Goal: Information Seeking & Learning: Check status

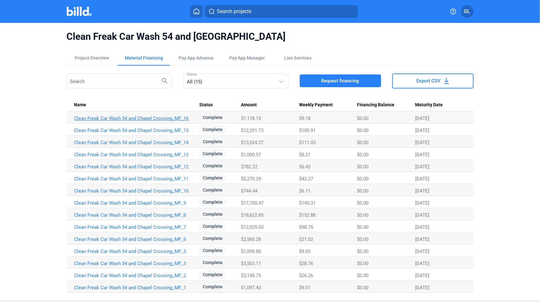
click at [149, 118] on link "Clean Freak Car Wash 54 and Chapel Crossing_MF_16" at bounding box center [135, 118] width 123 height 6
click at [169, 130] on link "Clean Freak Car Wash 54 and Chapel Crossing_MF_15" at bounding box center [135, 130] width 123 height 6
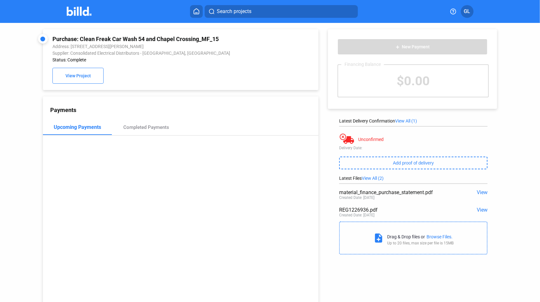
click at [481, 210] on span "View" at bounding box center [482, 210] width 11 height 6
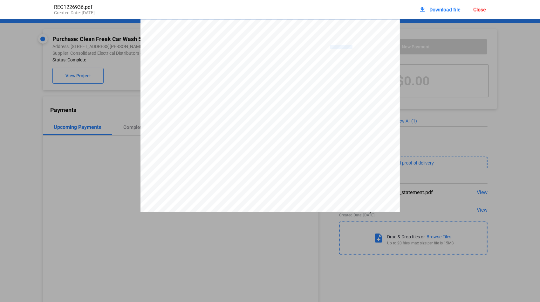
drag, startPoint x: 329, startPoint y: 49, endPoint x: 350, endPoint y: 50, distance: 21.6
click at [350, 49] on span "5617-1226936" at bounding box center [341, 47] width 22 height 4
drag, startPoint x: 350, startPoint y: 50, endPoint x: 345, endPoint y: 48, distance: 5.4
click at [480, 8] on div "Close" at bounding box center [479, 10] width 13 height 6
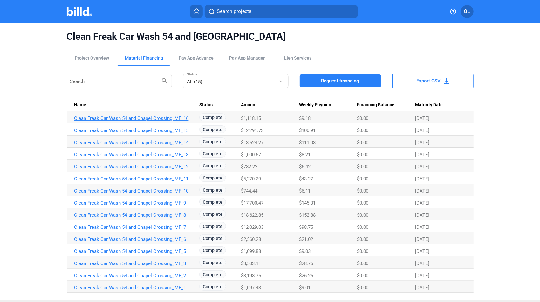
click at [117, 121] on td "Clean Freak Car Wash 54 and Chapel Crossing_MF_16" at bounding box center [133, 117] width 133 height 12
click at [112, 119] on link "Clean Freak Car Wash 54 and Chapel Crossing_MF_16" at bounding box center [135, 118] width 123 height 6
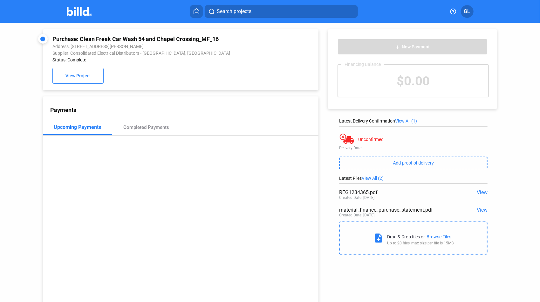
click at [477, 194] on span "View" at bounding box center [482, 192] width 11 height 6
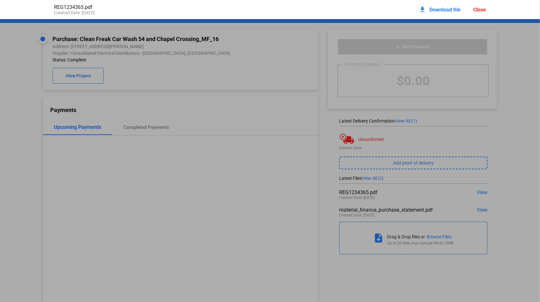
scroll to position [3, 0]
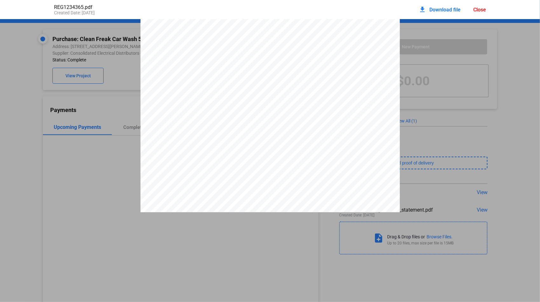
drag, startPoint x: 329, startPoint y: 46, endPoint x: 350, endPoint y: 45, distance: 21.0
click at [350, 45] on span "5617-1234365" at bounding box center [341, 44] width 22 height 4
drag, startPoint x: 350, startPoint y: 45, endPoint x: 345, endPoint y: 47, distance: 5.6
click at [485, 10] on div "Close" at bounding box center [479, 10] width 13 height 6
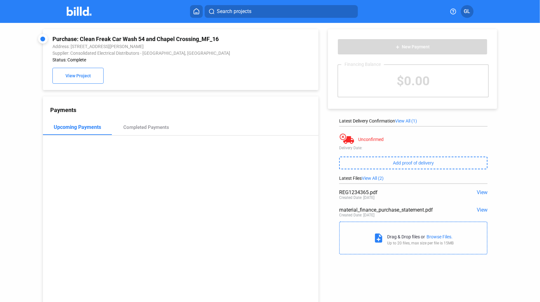
click at [233, 10] on span "Search projects" at bounding box center [234, 12] width 35 height 8
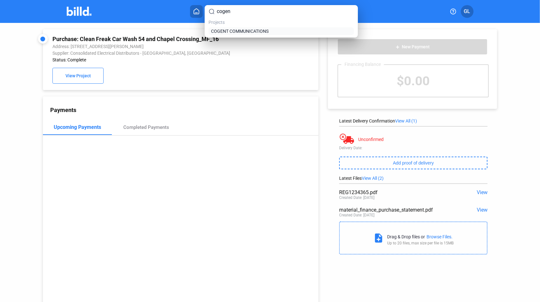
type input "cogen"
click at [240, 32] on span "COGENT COMMUNICATIONS" at bounding box center [240, 31] width 58 height 6
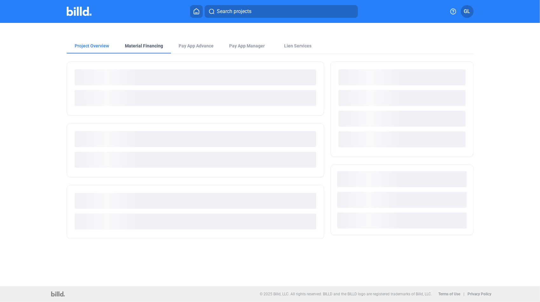
click at [136, 47] on div "Material Financing" at bounding box center [144, 46] width 38 height 6
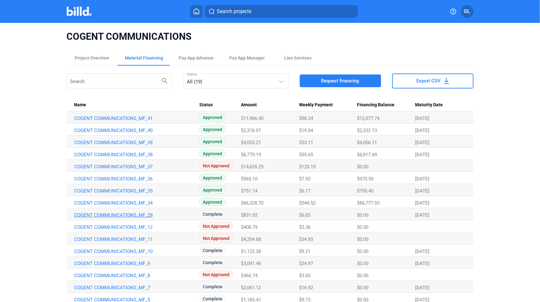
click at [128, 212] on link "COGENT COMMUNICATIONS_MF_29" at bounding box center [135, 215] width 123 height 6
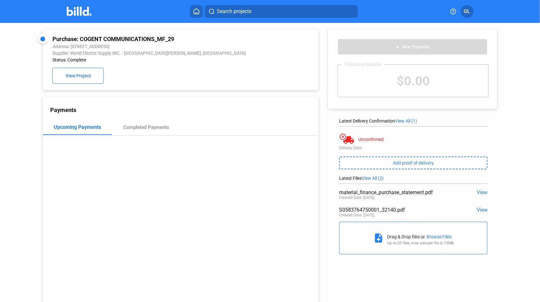
click at [240, 15] on span "Search projects" at bounding box center [234, 12] width 35 height 8
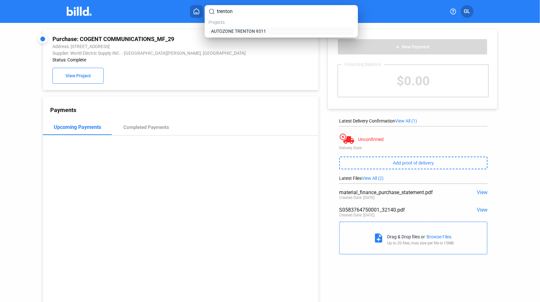
type input "trenton"
click at [247, 29] on span "AUTOZONE TRENTON 9311" at bounding box center [238, 31] width 55 height 6
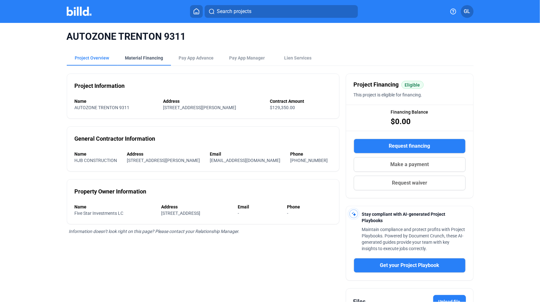
click at [150, 57] on div "Material Financing" at bounding box center [144, 58] width 38 height 6
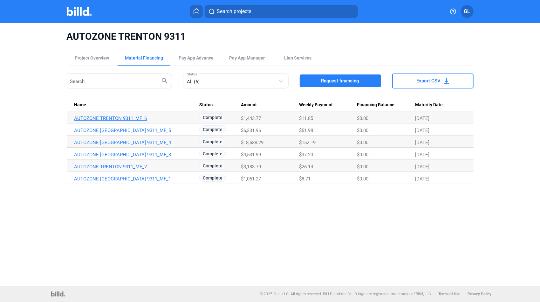
click at [138, 118] on link "AUTOZONE TRENTON 9311_MF_6" at bounding box center [135, 118] width 123 height 6
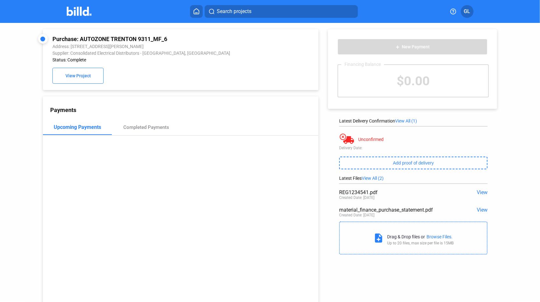
click at [477, 191] on span "View" at bounding box center [482, 192] width 11 height 6
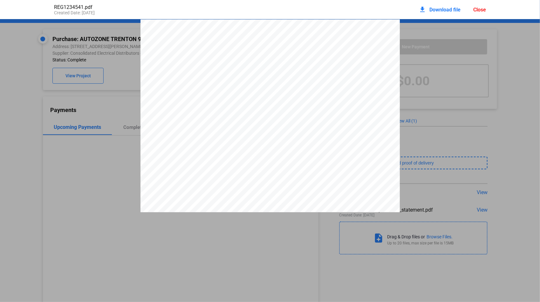
scroll to position [3, 0]
drag, startPoint x: 329, startPoint y: 46, endPoint x: 350, endPoint y: 47, distance: 21.9
click at [350, 46] on span "5617-1234541" at bounding box center [341, 44] width 22 height 4
drag, startPoint x: 350, startPoint y: 47, endPoint x: 346, endPoint y: 46, distance: 4.5
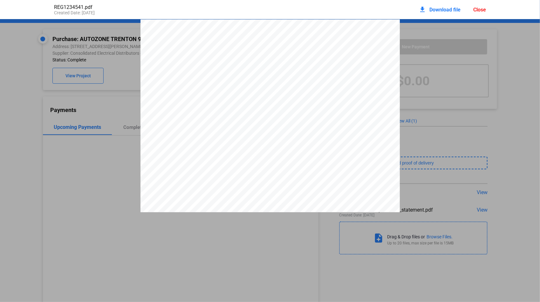
click at [480, 11] on div "Close" at bounding box center [479, 10] width 13 height 6
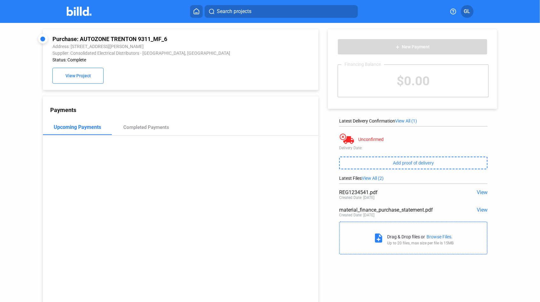
click at [233, 13] on span "Search projects" at bounding box center [234, 12] width 35 height 8
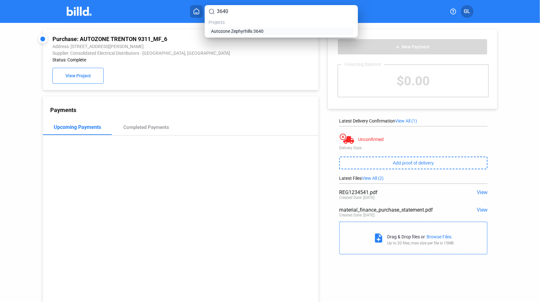
type input "3640"
click at [238, 29] on span "Autozone Zephyrhills 3640" at bounding box center [237, 31] width 52 height 6
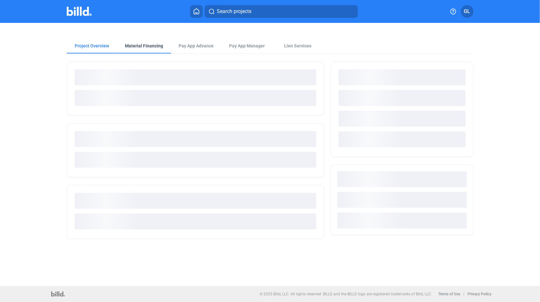
click at [152, 41] on div "Material Financing" at bounding box center [144, 45] width 53 height 15
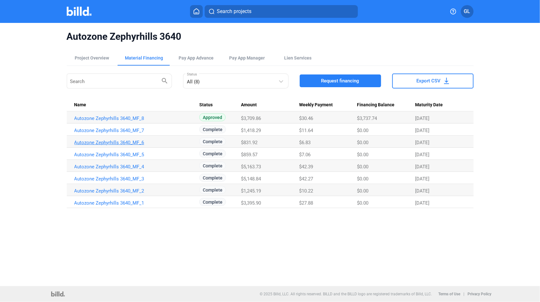
click at [119, 141] on link "Autozone Zephyrhills 3640_MF_6" at bounding box center [135, 142] width 123 height 6
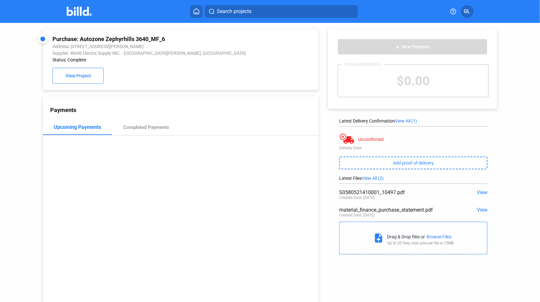
click at [481, 193] on span "View" at bounding box center [482, 192] width 11 height 6
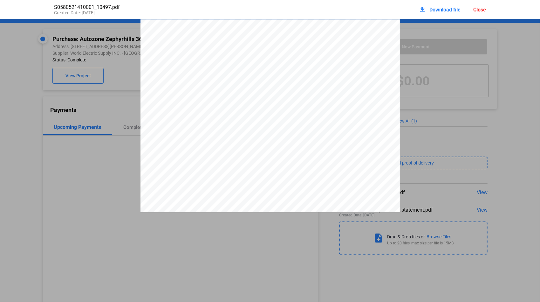
click at [479, 8] on div "Close" at bounding box center [479, 10] width 13 height 6
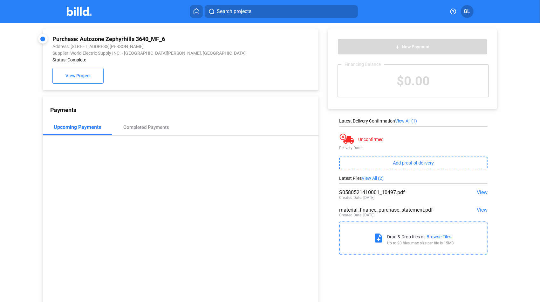
click at [230, 11] on span "Search projects" at bounding box center [234, 12] width 35 height 8
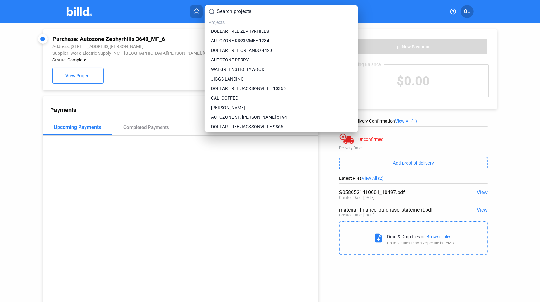
click at [229, 12] on input at bounding box center [285, 12] width 137 height 8
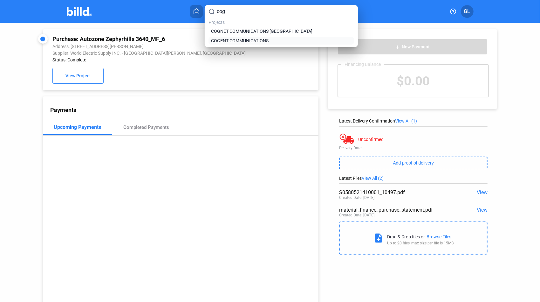
type input "cog"
click at [257, 40] on span "COGENT COMMUNICATIONS" at bounding box center [240, 40] width 58 height 6
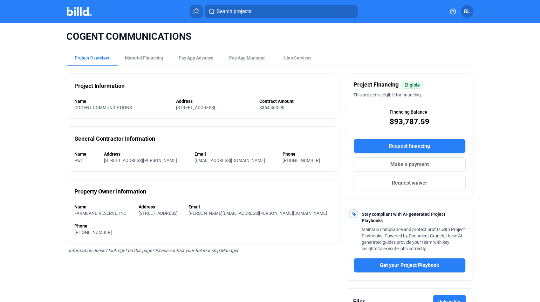
click at [147, 46] on div "COGENT COMMUNICATIONS" at bounding box center [270, 36] width 407 height 27
click at [146, 61] on div "Material Financing" at bounding box center [144, 57] width 53 height 15
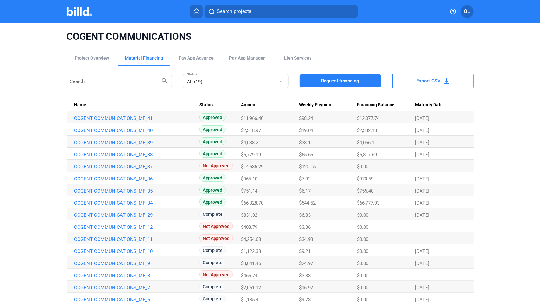
click at [132, 214] on link "COGENT COMMUNICATIONS_MF_29" at bounding box center [135, 215] width 123 height 6
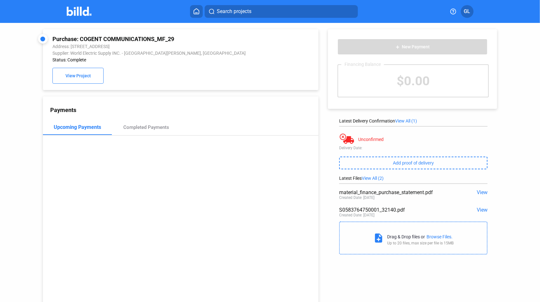
click at [480, 209] on span "View" at bounding box center [482, 210] width 11 height 6
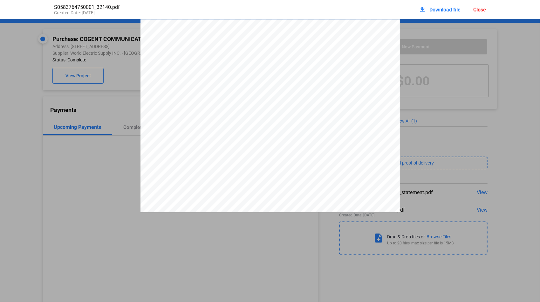
click at [478, 11] on div "Close" at bounding box center [479, 10] width 13 height 6
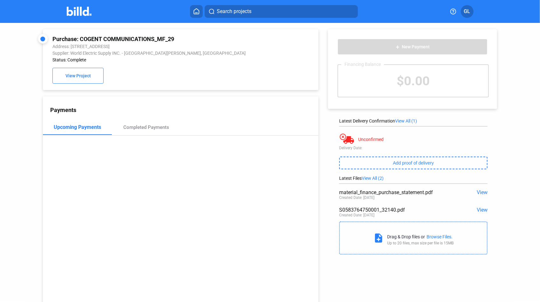
click at [229, 9] on span "Search projects" at bounding box center [234, 12] width 35 height 8
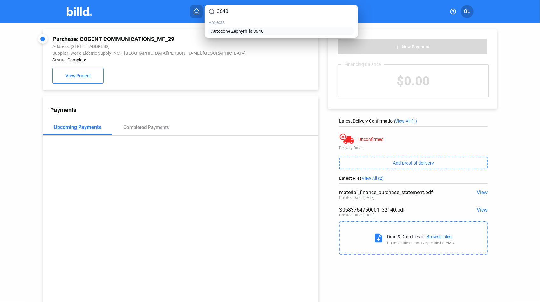
type input "3640"
click at [228, 32] on span "Autozone Zephyrhills 3640" at bounding box center [237, 31] width 52 height 6
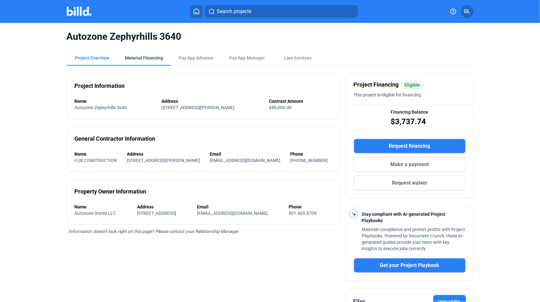
click at [146, 61] on div "Material Financing" at bounding box center [144, 57] width 53 height 15
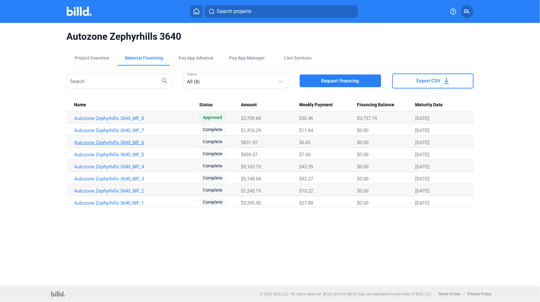
click at [131, 143] on link "Autozone Zephyrhills 3640_MF_6" at bounding box center [135, 142] width 123 height 6
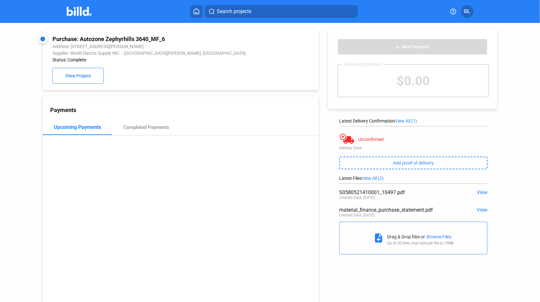
click at [477, 191] on span "View" at bounding box center [482, 192] width 11 height 6
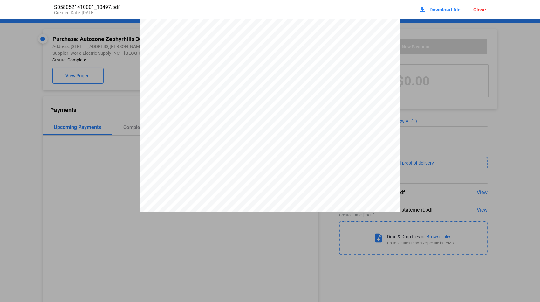
scroll to position [3, 0]
click at [485, 10] on div "Close" at bounding box center [479, 10] width 13 height 6
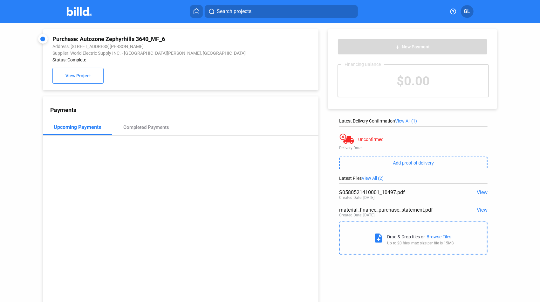
click at [278, 14] on button "Search projects" at bounding box center [281, 11] width 153 height 13
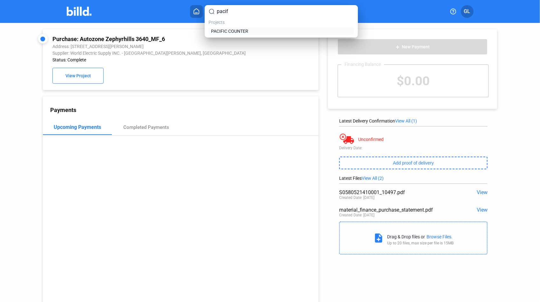
type input "pacif"
click at [238, 33] on span "PACIFIC COUNTER" at bounding box center [229, 31] width 37 height 6
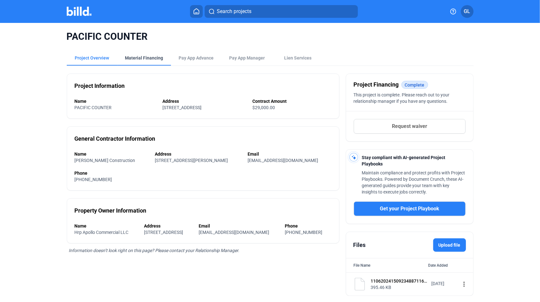
click at [151, 57] on div "Material Financing" at bounding box center [144, 58] width 38 height 6
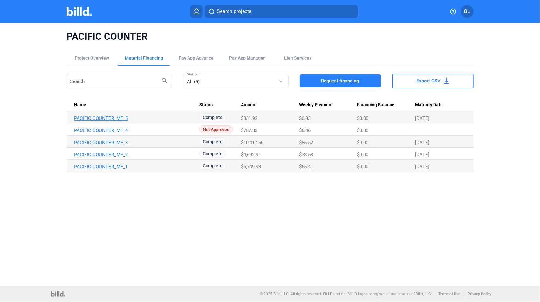
click at [105, 118] on link "PACIFIC COUNTER_MF_5" at bounding box center [135, 118] width 123 height 6
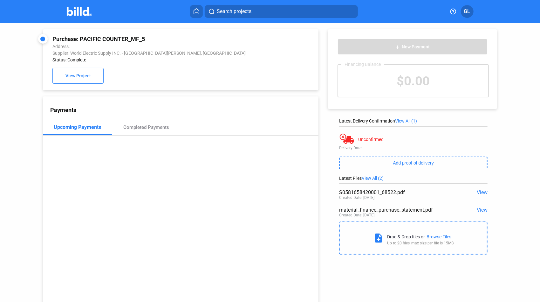
click at [479, 193] on span "View" at bounding box center [482, 192] width 11 height 6
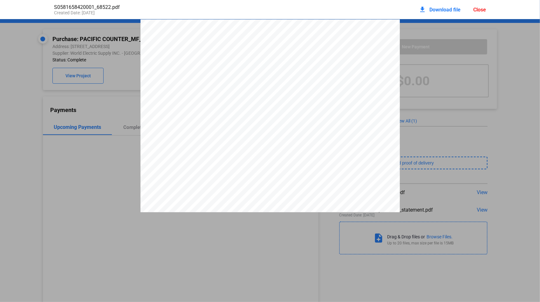
scroll to position [3, 0]
click at [478, 10] on div "Close" at bounding box center [479, 10] width 13 height 6
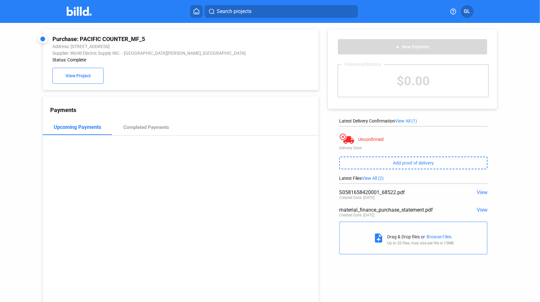
click at [228, 12] on span "Search projects" at bounding box center [234, 12] width 35 height 8
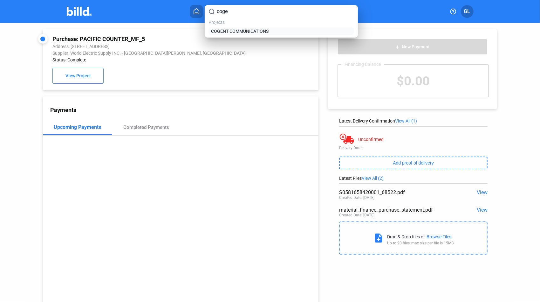
type input "coge"
click at [254, 31] on span "COGENT COMMUNICATIONS" at bounding box center [240, 31] width 58 height 6
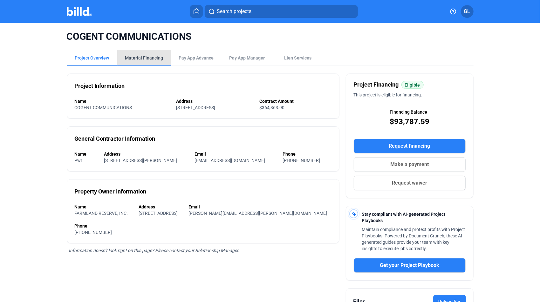
click at [146, 54] on div "Material Financing" at bounding box center [144, 57] width 53 height 15
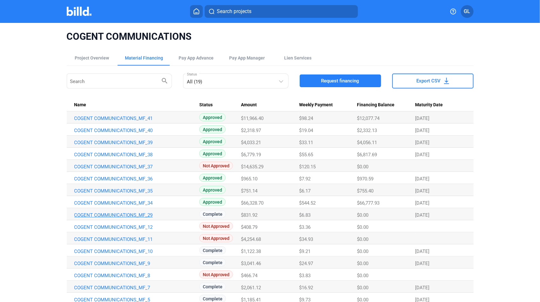
click at [115, 215] on link "COGENT COMMUNICATIONS_MF_29" at bounding box center [135, 215] width 123 height 6
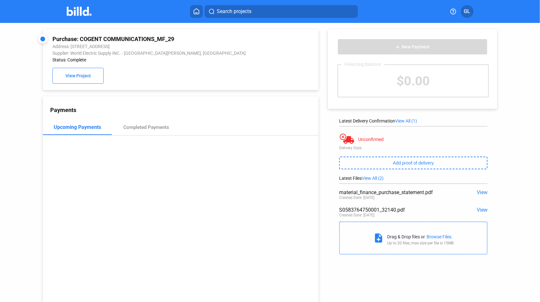
click at [480, 210] on span "View" at bounding box center [482, 210] width 11 height 6
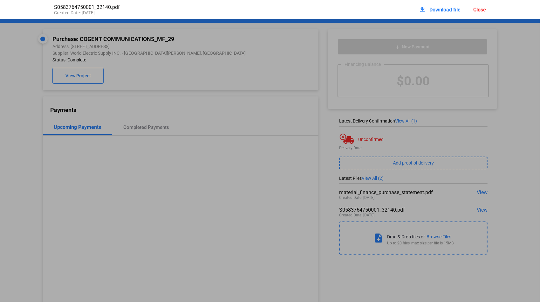
scroll to position [3, 0]
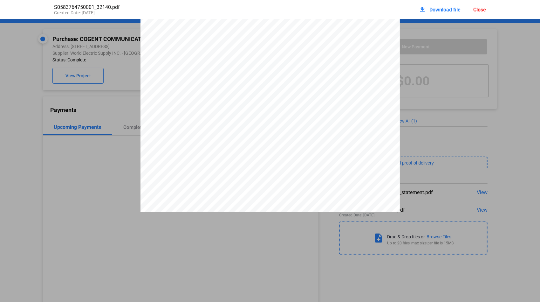
click at [476, 9] on div "Close" at bounding box center [479, 10] width 13 height 6
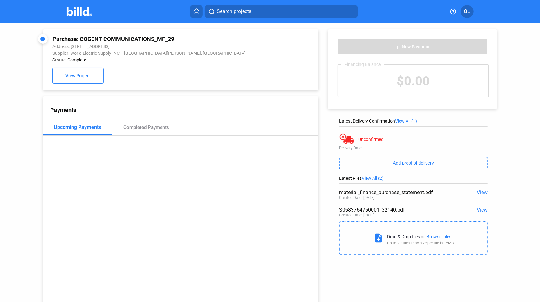
click at [257, 11] on button "Search projects" at bounding box center [281, 11] width 153 height 13
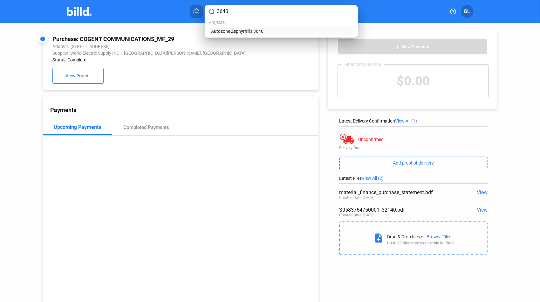
type input "3640"
click at [249, 31] on span "Autozone Zephyrhills 3640" at bounding box center [237, 31] width 52 height 6
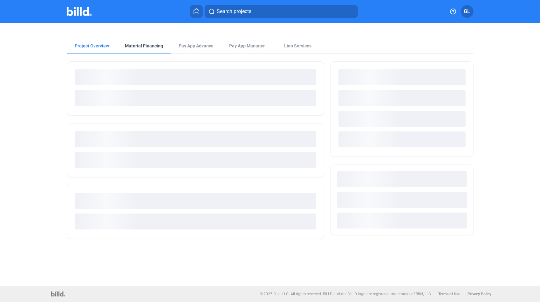
click at [132, 45] on div "Material Financing" at bounding box center [144, 46] width 38 height 6
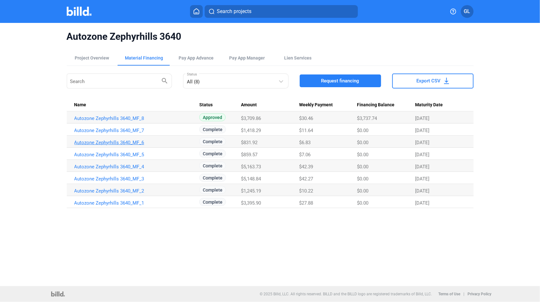
click at [136, 142] on link "Autozone Zephyrhills 3640_MF_6" at bounding box center [135, 142] width 123 height 6
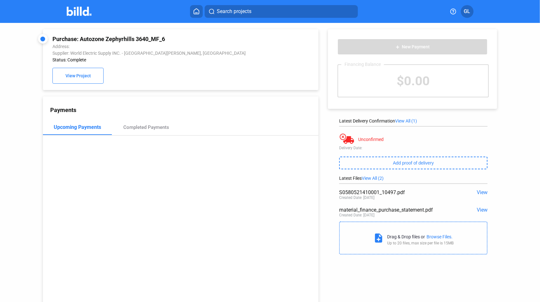
click at [477, 192] on span "View" at bounding box center [482, 192] width 11 height 6
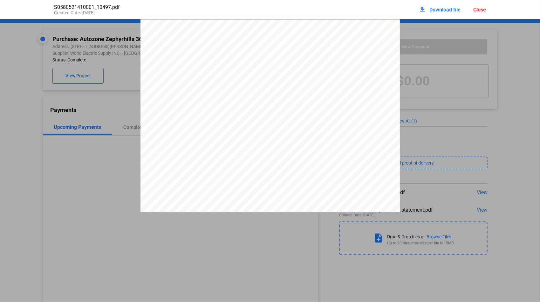
scroll to position [3, 0]
click at [475, 7] on div "Close" at bounding box center [479, 10] width 13 height 6
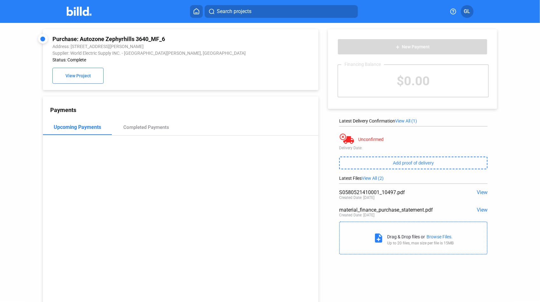
click at [242, 12] on span "Search projects" at bounding box center [234, 12] width 35 height 8
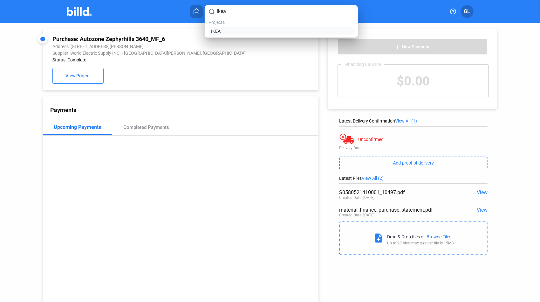
type input "ikea"
click at [228, 32] on link "IKEA" at bounding box center [281, 31] width 143 height 6
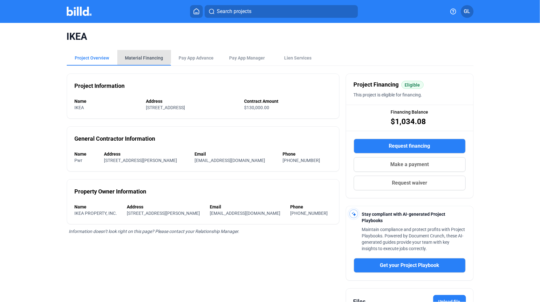
click at [140, 56] on div "Material Financing" at bounding box center [144, 57] width 53 height 15
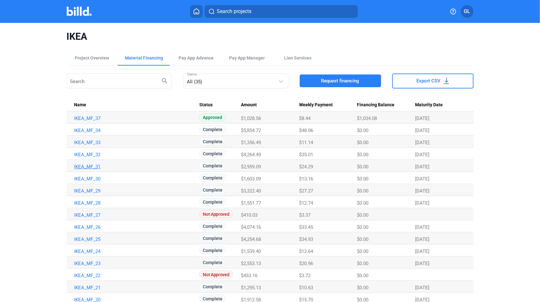
click at [79, 167] on link "IKEA_MF_31" at bounding box center [135, 167] width 123 height 6
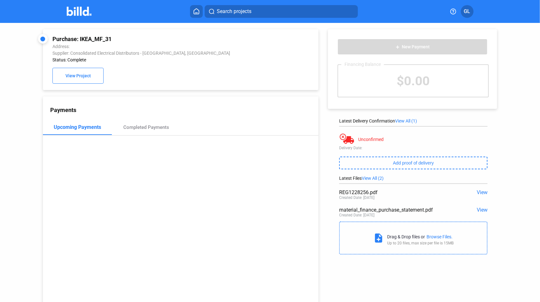
click at [482, 191] on span "View" at bounding box center [482, 192] width 11 height 6
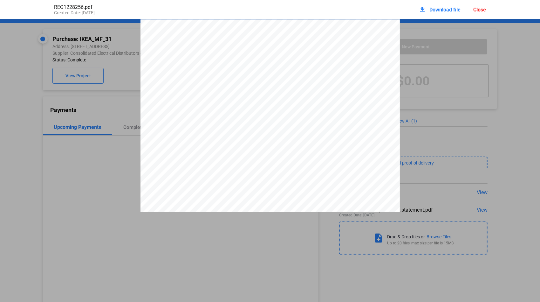
scroll to position [3, 0]
drag, startPoint x: 329, startPoint y: 47, endPoint x: 350, endPoint y: 47, distance: 21.6
click at [350, 46] on span "5617-1228256" at bounding box center [341, 44] width 22 height 4
drag, startPoint x: 350, startPoint y: 47, endPoint x: 347, endPoint y: 47, distance: 3.5
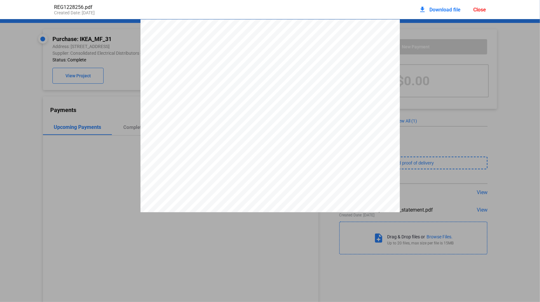
drag, startPoint x: 477, startPoint y: 10, endPoint x: 467, endPoint y: 9, distance: 10.2
click at [477, 10] on div "Close" at bounding box center [479, 10] width 13 height 6
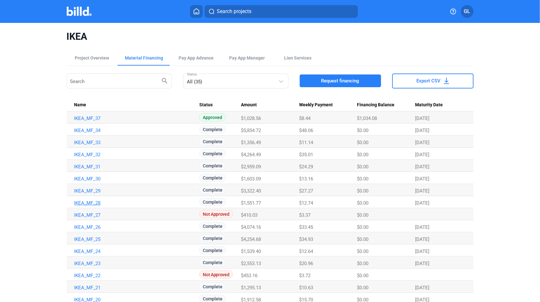
click at [90, 203] on link "IKEA_MF_28" at bounding box center [135, 203] width 123 height 6
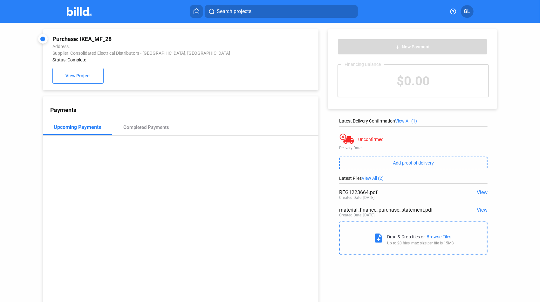
click at [478, 192] on span "View" at bounding box center [482, 192] width 11 height 6
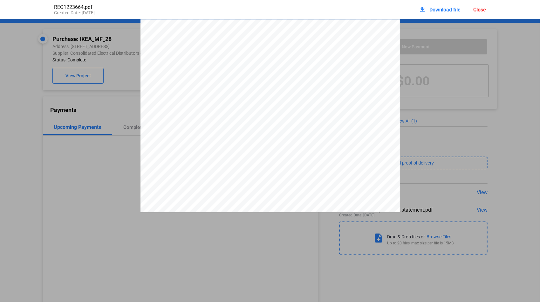
scroll to position [3, 0]
drag, startPoint x: 328, startPoint y: 46, endPoint x: 345, endPoint y: 47, distance: 16.9
click at [345, 47] on div "001 OF PAGE 002 C.O.D QUALITY FIRST ELECTRIC 5617-1223664 Sold To: Method of Pa…" at bounding box center [269, 184] width 259 height 336
drag, startPoint x: 345, startPoint y: 47, endPoint x: 328, endPoint y: 46, distance: 17.2
click at [330, 46] on span "5617-1223664" at bounding box center [341, 44] width 22 height 4
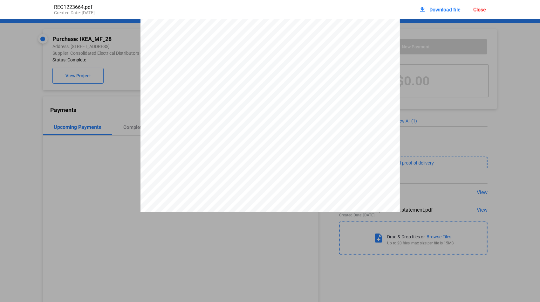
drag, startPoint x: 329, startPoint y: 46, endPoint x: 350, endPoint y: 46, distance: 21.0
click at [350, 46] on span "5617-1223664" at bounding box center [341, 44] width 22 height 4
drag, startPoint x: 350, startPoint y: 46, endPoint x: 346, endPoint y: 46, distance: 4.1
click at [481, 11] on div "Close" at bounding box center [479, 10] width 13 height 6
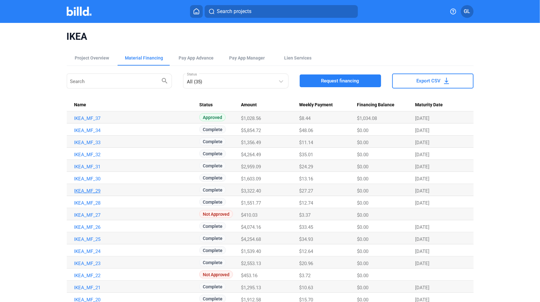
click at [85, 191] on link "IKEA_MF_29" at bounding box center [135, 191] width 123 height 6
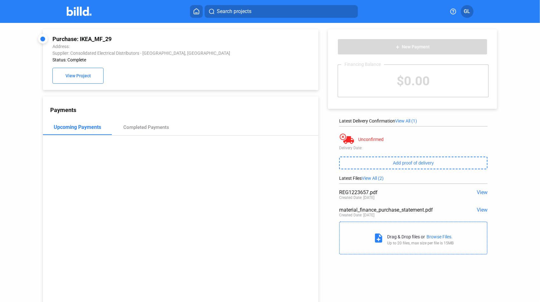
click at [479, 193] on span "View" at bounding box center [482, 192] width 11 height 6
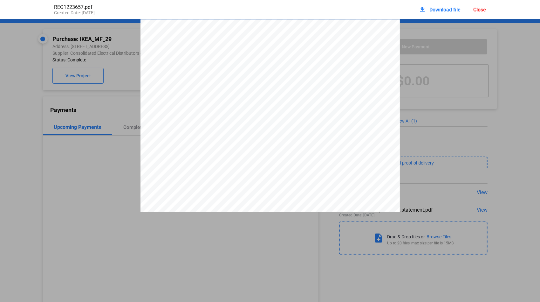
scroll to position [3, 0]
drag, startPoint x: 329, startPoint y: 48, endPoint x: 350, endPoint y: 47, distance: 21.3
click at [350, 46] on span "5617-1223657" at bounding box center [341, 44] width 22 height 4
drag, startPoint x: 350, startPoint y: 47, endPoint x: 346, endPoint y: 47, distance: 3.8
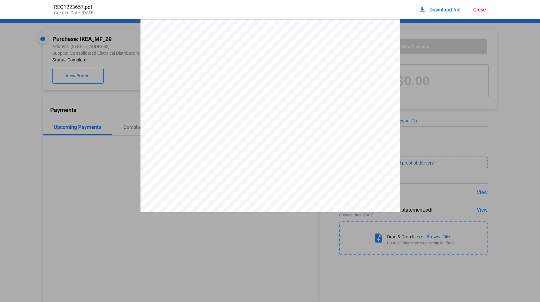
drag, startPoint x: 477, startPoint y: 9, endPoint x: 241, endPoint y: 1, distance: 235.9
click at [476, 9] on div "Close" at bounding box center [479, 10] width 13 height 6
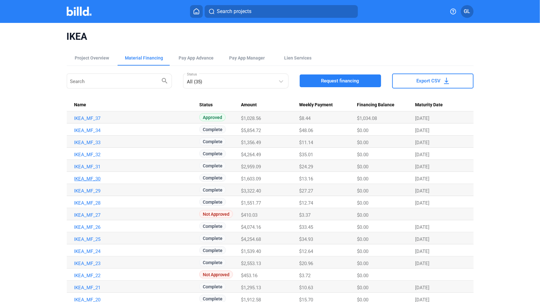
click at [92, 178] on link "IKEA_MF_30" at bounding box center [135, 179] width 123 height 6
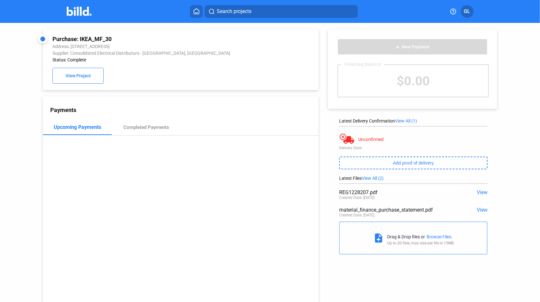
click at [481, 194] on span "View" at bounding box center [482, 192] width 11 height 6
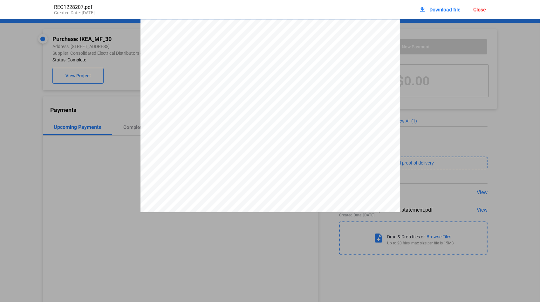
scroll to position [3, 0]
drag, startPoint x: 330, startPoint y: 47, endPoint x: 348, endPoint y: 47, distance: 18.7
click at [348, 46] on span "5617-1228207" at bounding box center [341, 44] width 22 height 4
drag, startPoint x: 348, startPoint y: 47, endPoint x: 329, endPoint y: 46, distance: 19.1
click at [330, 46] on span "5617-1228207" at bounding box center [341, 44] width 22 height 4
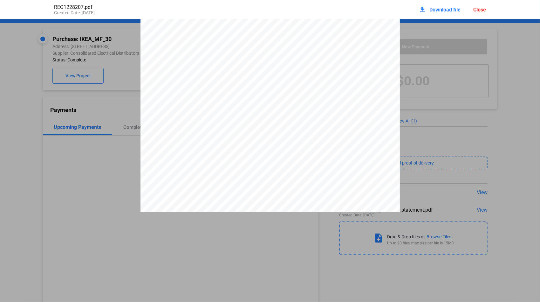
drag, startPoint x: 329, startPoint y: 47, endPoint x: 350, endPoint y: 46, distance: 21.6
click at [350, 46] on span "5617-1228207" at bounding box center [341, 44] width 22 height 4
drag, startPoint x: 350, startPoint y: 46, endPoint x: 347, endPoint y: 46, distance: 3.6
click at [480, 10] on div "Close" at bounding box center [479, 10] width 13 height 6
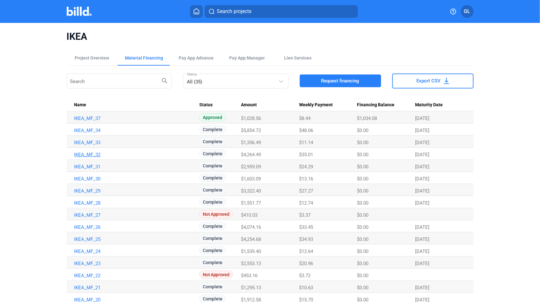
click at [78, 152] on link "IKEA_MF_32" at bounding box center [135, 155] width 123 height 6
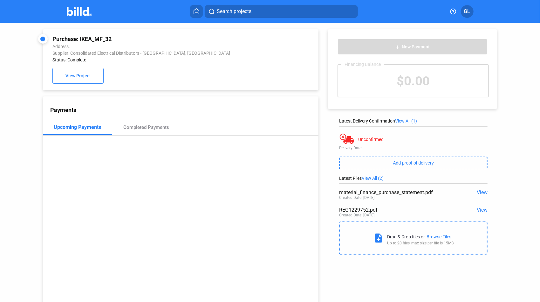
click at [478, 208] on span "View" at bounding box center [482, 210] width 11 height 6
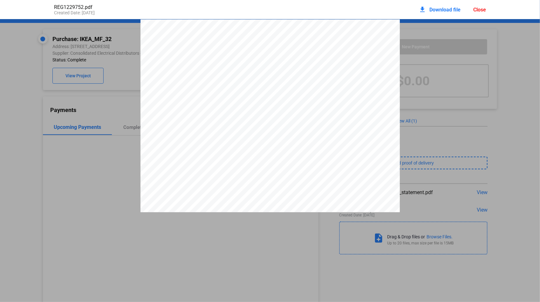
drag, startPoint x: 329, startPoint y: 50, endPoint x: 350, endPoint y: 51, distance: 21.6
click at [350, 49] on span "5617-1229752" at bounding box center [341, 47] width 22 height 4
drag, startPoint x: 350, startPoint y: 51, endPoint x: 345, endPoint y: 51, distance: 5.4
click at [478, 10] on div "Close" at bounding box center [479, 10] width 13 height 6
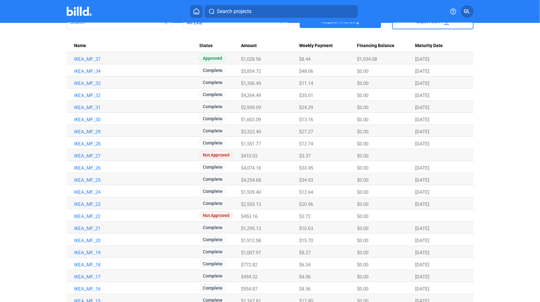
scroll to position [64, 0]
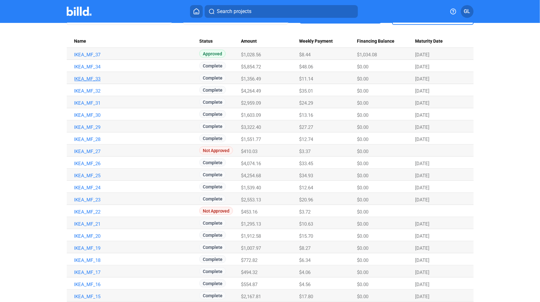
click at [86, 79] on link "IKEA_MF_33" at bounding box center [135, 79] width 123 height 6
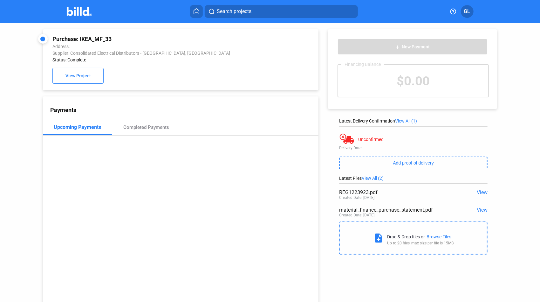
click at [477, 194] on span "View" at bounding box center [482, 192] width 11 height 6
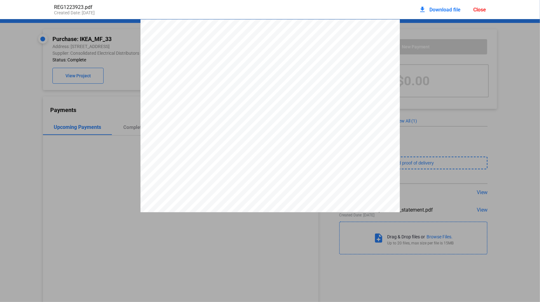
drag, startPoint x: 329, startPoint y: 50, endPoint x: 350, endPoint y: 51, distance: 21.0
click at [350, 49] on span "5617-1223923" at bounding box center [341, 47] width 22 height 4
drag, startPoint x: 350, startPoint y: 51, endPoint x: 345, endPoint y: 50, distance: 4.8
click at [478, 10] on div "Close" at bounding box center [479, 10] width 13 height 6
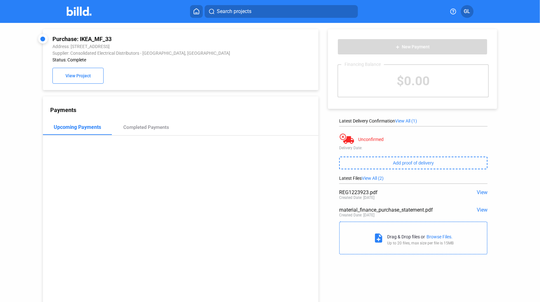
click at [222, 12] on span "Search projects" at bounding box center [234, 12] width 35 height 8
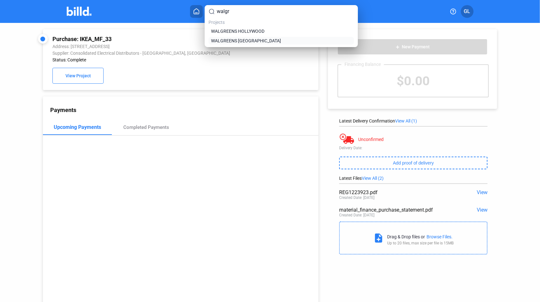
type input "walgr"
click at [223, 43] on span "WALGREENS [GEOGRAPHIC_DATA]" at bounding box center [246, 40] width 70 height 6
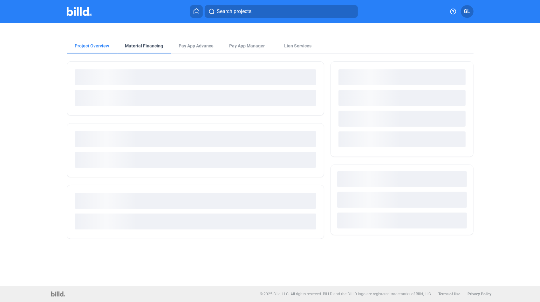
click at [135, 41] on div "Material Financing" at bounding box center [144, 45] width 53 height 15
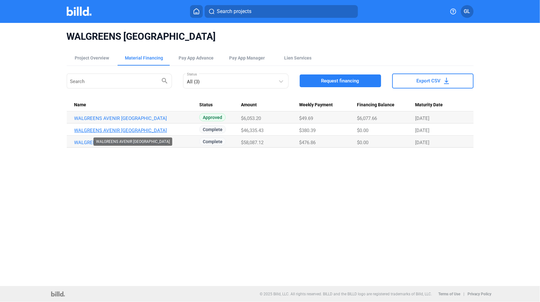
click at [187, 130] on link "WALGREENS AVENIR [GEOGRAPHIC_DATA]" at bounding box center [135, 130] width 123 height 6
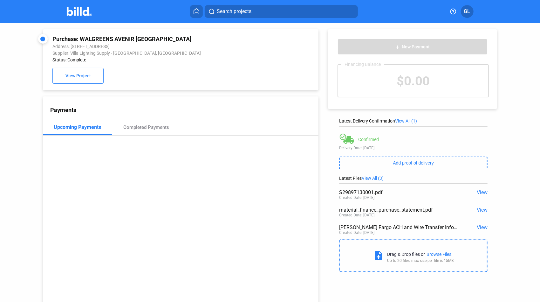
click at [479, 191] on span "View" at bounding box center [482, 192] width 11 height 6
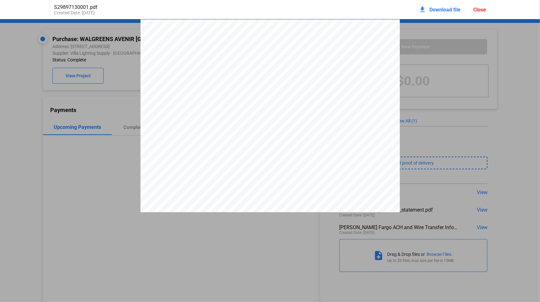
drag, startPoint x: 349, startPoint y: 54, endPoint x: 366, endPoint y: 55, distance: 17.8
click at [366, 54] on span "S2989713" at bounding box center [358, 52] width 19 height 4
drag, startPoint x: 366, startPoint y: 55, endPoint x: 363, endPoint y: 55, distance: 3.6
drag, startPoint x: 483, startPoint y: 3, endPoint x: 478, endPoint y: 6, distance: 5.7
click at [482, 3] on div "download Download file Close" at bounding box center [451, 10] width 67 height 14
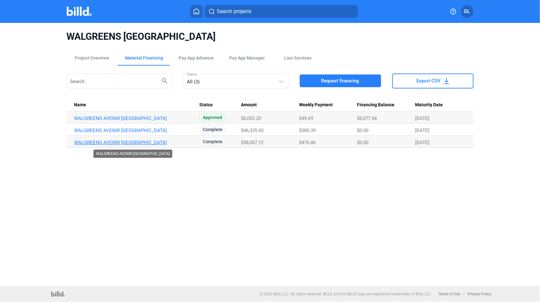
click at [125, 144] on link "WALGREENS AVENIR [GEOGRAPHIC_DATA]" at bounding box center [135, 142] width 123 height 6
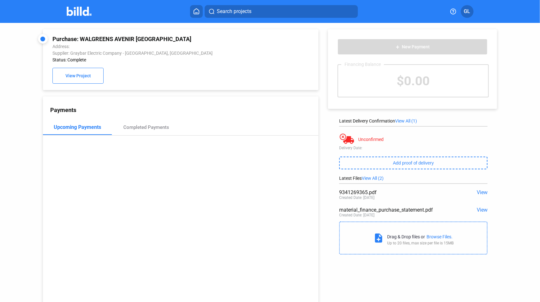
click at [477, 191] on span "View" at bounding box center [482, 192] width 11 height 6
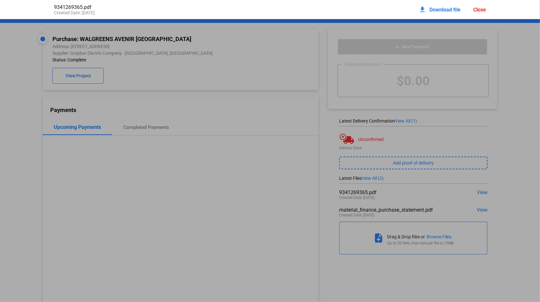
scroll to position [3, 0]
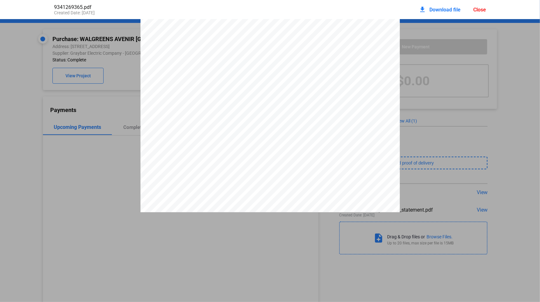
drag, startPoint x: 324, startPoint y: 61, endPoint x: 348, endPoint y: 60, distance: 23.5
click at [348, 60] on span "No: 9341269365" at bounding box center [333, 58] width 35 height 4
click at [473, 12] on div "Close" at bounding box center [479, 10] width 13 height 6
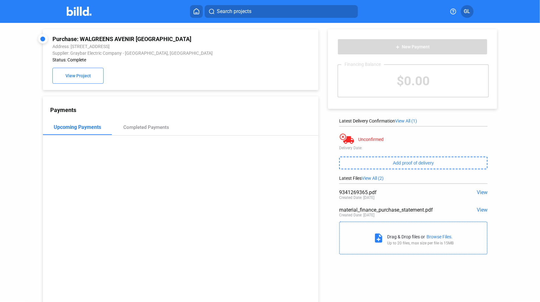
click at [229, 10] on span "Search projects" at bounding box center [234, 12] width 35 height 8
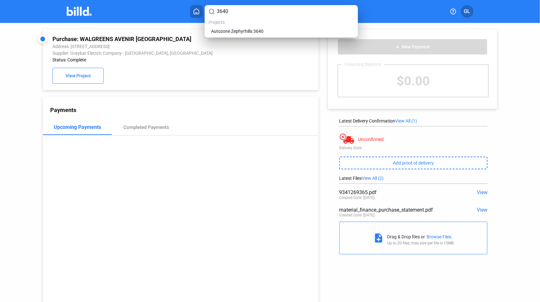
type input "3640"
click at [217, 30] on span "Autozone Zephyrhills 3640" at bounding box center [237, 31] width 52 height 6
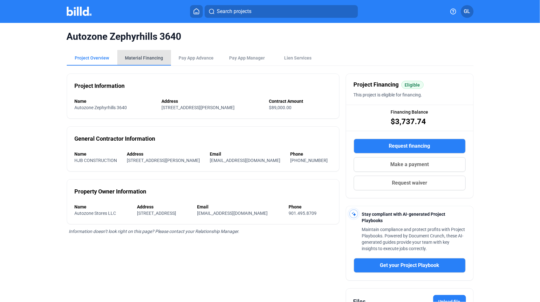
click at [158, 61] on div "Material Financing" at bounding box center [144, 58] width 38 height 6
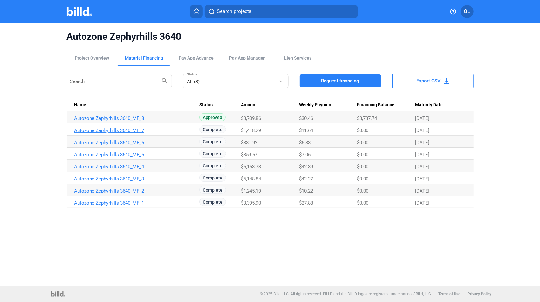
click at [122, 131] on link "Autozone Zephyrhills 3640_MF_7" at bounding box center [135, 130] width 123 height 6
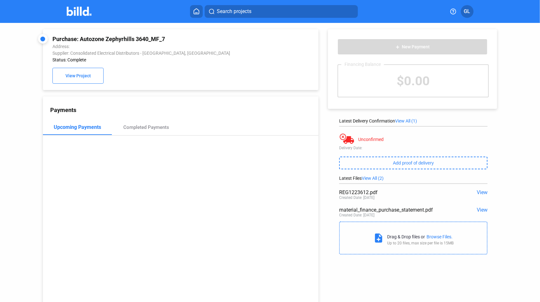
click at [482, 192] on span "View" at bounding box center [482, 192] width 11 height 6
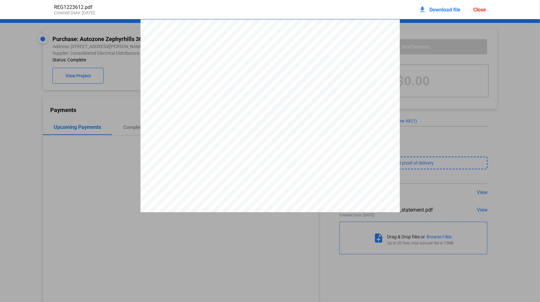
scroll to position [3, 0]
drag, startPoint x: 329, startPoint y: 46, endPoint x: 350, endPoint y: 47, distance: 21.3
click at [350, 46] on span "5617-1223612" at bounding box center [341, 44] width 22 height 4
drag, startPoint x: 350, startPoint y: 47, endPoint x: 346, endPoint y: 47, distance: 3.9
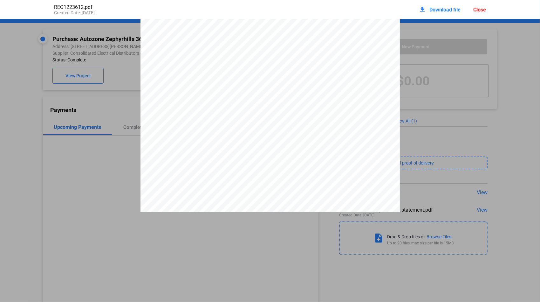
click at [480, 11] on div "Close" at bounding box center [479, 10] width 13 height 6
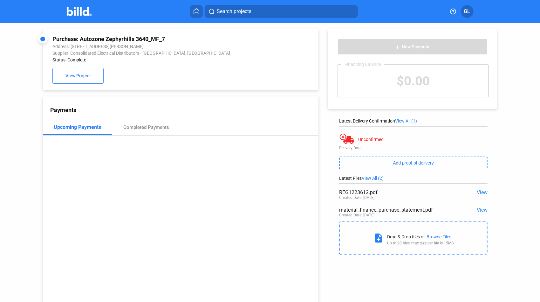
click at [242, 14] on span "Search projects" at bounding box center [234, 12] width 35 height 8
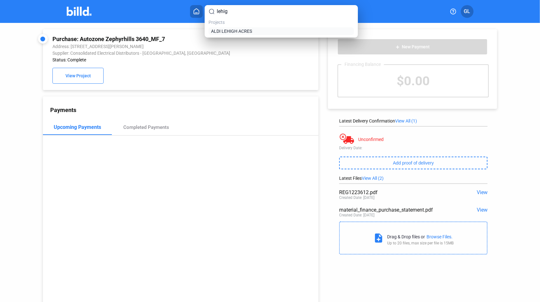
type input "lehig"
click at [236, 31] on span "ALDI LEHIGH ACRES" at bounding box center [231, 31] width 41 height 6
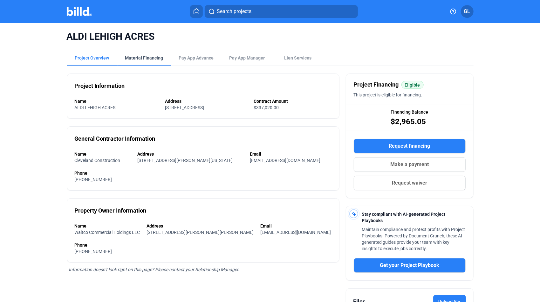
click at [140, 59] on div "Material Financing" at bounding box center [144, 58] width 38 height 6
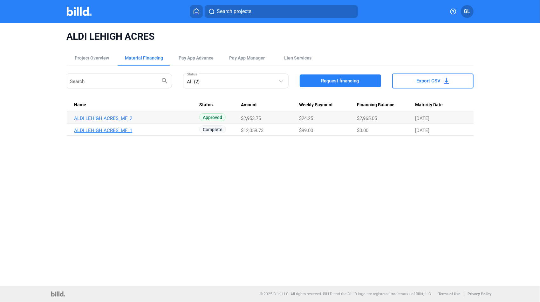
click at [119, 131] on link "ALDI LEHIGH ACRES_MF_1" at bounding box center [135, 130] width 123 height 6
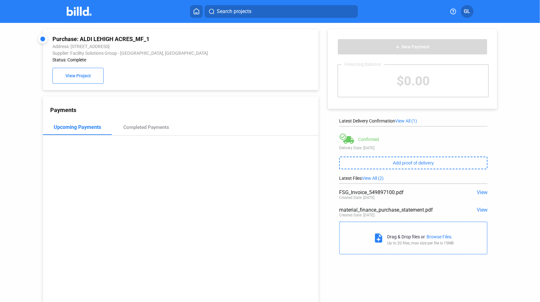
click at [477, 193] on span "View" at bounding box center [482, 192] width 11 height 6
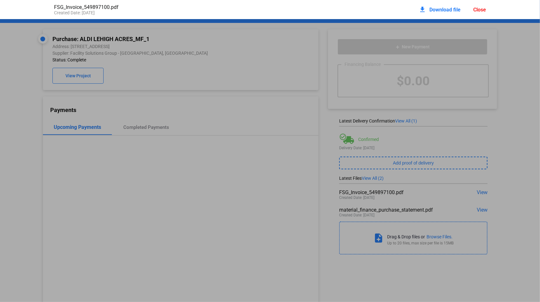
scroll to position [3, 0]
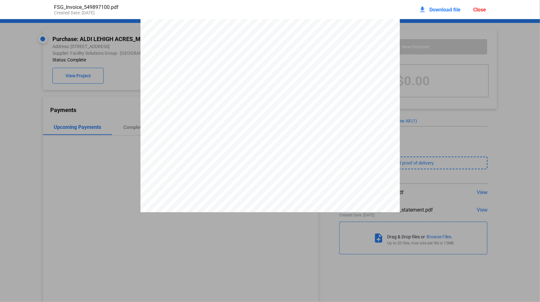
drag, startPoint x: 255, startPoint y: 65, endPoint x: 280, endPoint y: 65, distance: 24.5
click at [280, 64] on span "Invoice# 5498971-00" at bounding box center [260, 62] width 53 height 4
drag, startPoint x: 280, startPoint y: 65, endPoint x: 275, endPoint y: 65, distance: 5.5
click at [479, 9] on div "Close" at bounding box center [479, 10] width 13 height 6
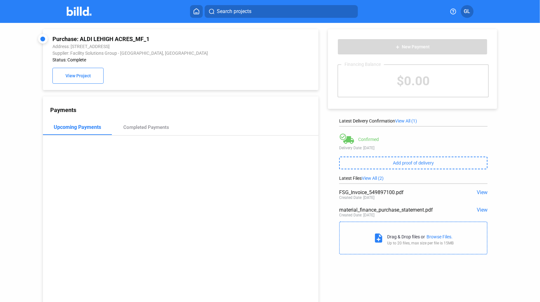
click at [237, 11] on span "Search projects" at bounding box center [234, 12] width 35 height 8
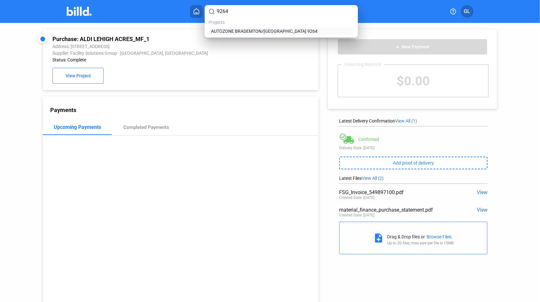
type input "9264"
click at [249, 31] on span "AUTOZONE BRADEMTON/[GEOGRAPHIC_DATA] 9264" at bounding box center [264, 31] width 106 height 6
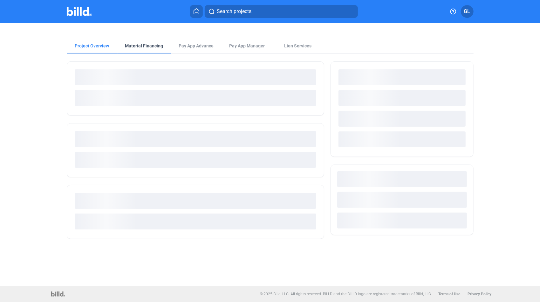
click at [156, 47] on div "Material Financing" at bounding box center [144, 46] width 38 height 6
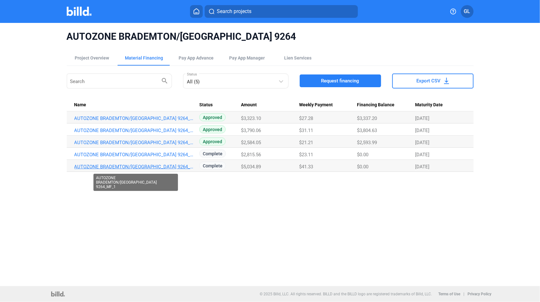
click at [179, 164] on link "AUTOZONE BRADEMTON/[GEOGRAPHIC_DATA] 9264_MF_1" at bounding box center [135, 167] width 123 height 6
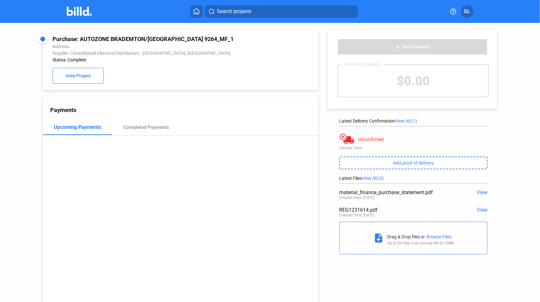
click at [481, 210] on span "View" at bounding box center [482, 210] width 11 height 6
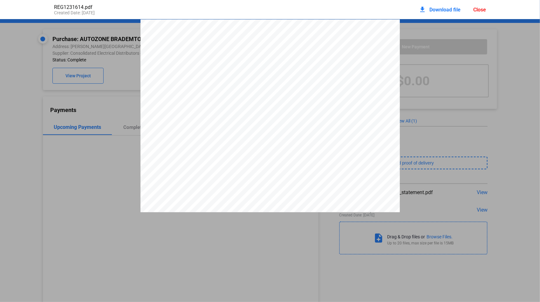
scroll to position [3, 0]
drag, startPoint x: 329, startPoint y: 45, endPoint x: 350, endPoint y: 45, distance: 21.6
click at [350, 45] on span "5617-1231614" at bounding box center [341, 44] width 22 height 4
drag, startPoint x: 350, startPoint y: 45, endPoint x: 347, endPoint y: 46, distance: 3.2
drag, startPoint x: 481, startPoint y: 8, endPoint x: 407, endPoint y: 9, distance: 74.4
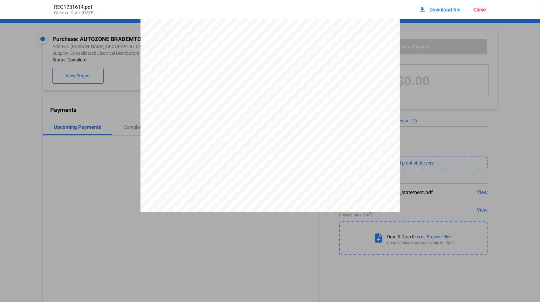
click at [481, 8] on div "Close" at bounding box center [479, 10] width 13 height 6
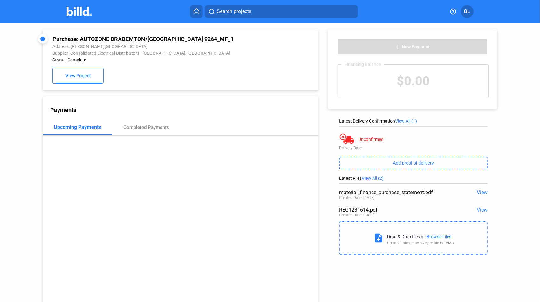
click at [260, 8] on button "Search projects" at bounding box center [281, 11] width 153 height 13
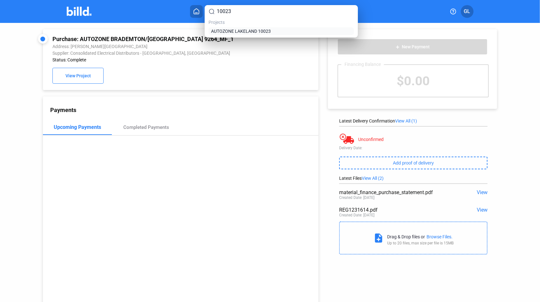
type input "10023"
click at [252, 30] on span "AUTOZONE LAKELAND 10023" at bounding box center [241, 31] width 60 height 6
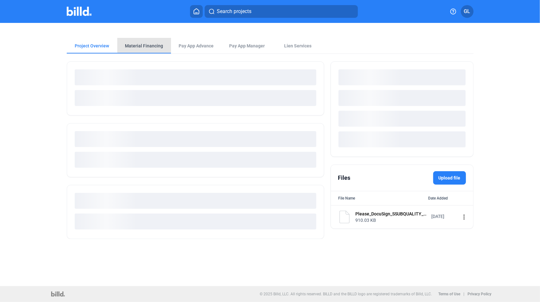
click at [145, 44] on div "Project Overview Material Financing Pay App Advance Pay App Manager Lien Servic…" at bounding box center [269, 134] width 453 height 223
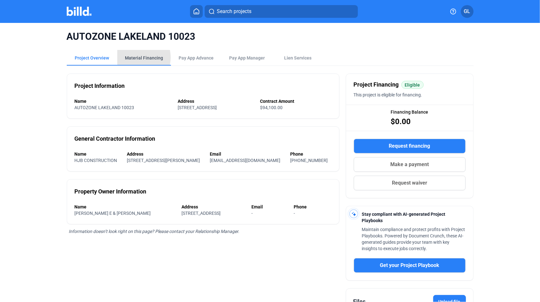
click at [133, 57] on div "Material Financing" at bounding box center [144, 58] width 38 height 6
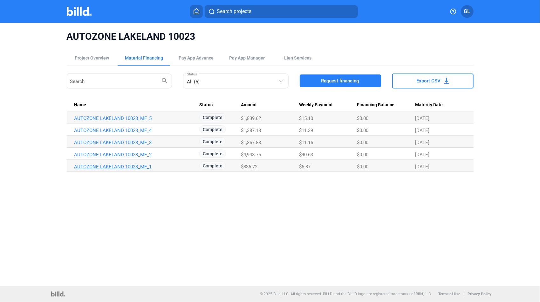
click at [125, 167] on link "AUTOZONE LAKELAND 10023_MF_1" at bounding box center [135, 167] width 123 height 6
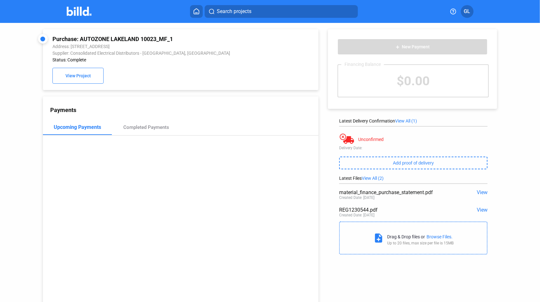
click at [482, 209] on span "View" at bounding box center [482, 210] width 11 height 6
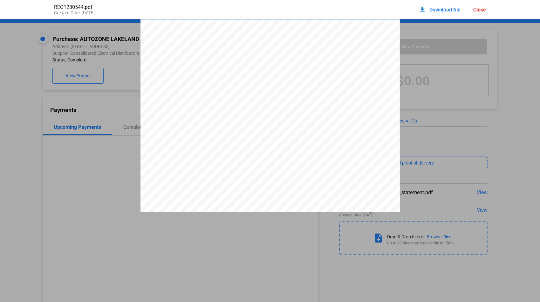
scroll to position [3, 0]
drag, startPoint x: 329, startPoint y: 48, endPoint x: 350, endPoint y: 49, distance: 21.3
click at [350, 46] on span "5617-1230544" at bounding box center [341, 44] width 22 height 4
drag, startPoint x: 350, startPoint y: 49, endPoint x: 346, endPoint y: 46, distance: 5.0
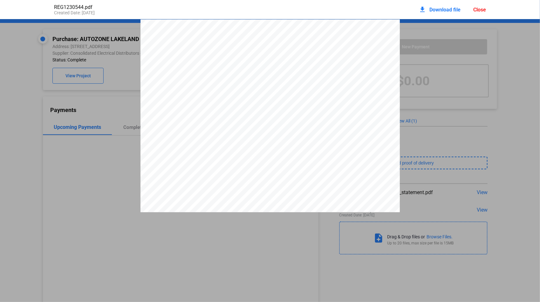
click at [474, 11] on div "Close" at bounding box center [479, 10] width 13 height 6
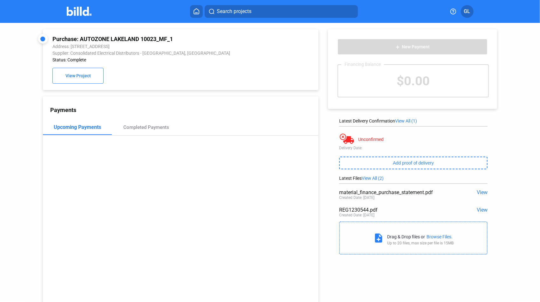
click at [255, 11] on button "Search projects" at bounding box center [281, 11] width 153 height 13
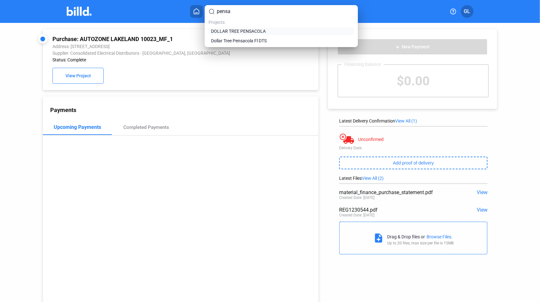
type input "pensa"
click at [242, 29] on span "DOLLAR TREE PENSACOLA" at bounding box center [238, 31] width 55 height 6
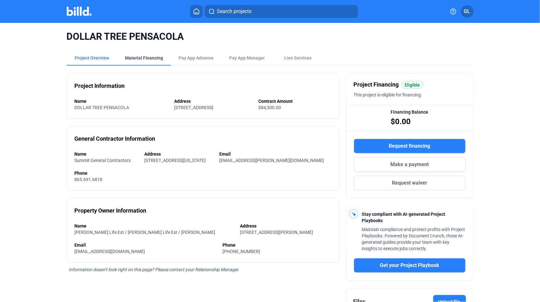
click at [152, 52] on div "Material Financing" at bounding box center [144, 57] width 53 height 15
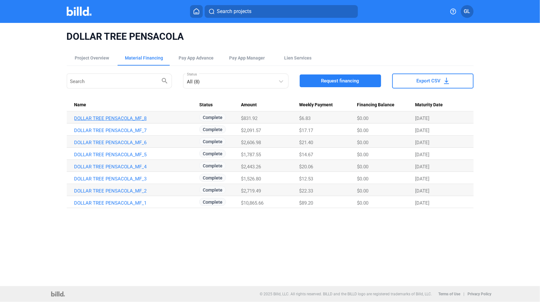
click at [122, 118] on link "DOLLAR TREE PENSACOLA_MF_8" at bounding box center [135, 118] width 123 height 6
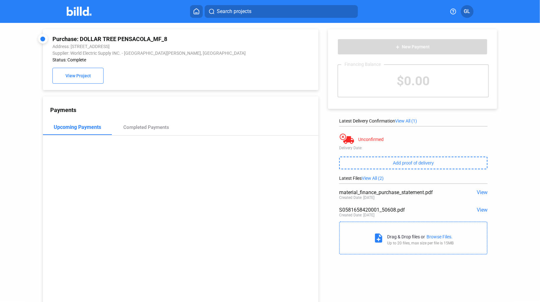
click at [479, 210] on span "View" at bounding box center [482, 210] width 11 height 6
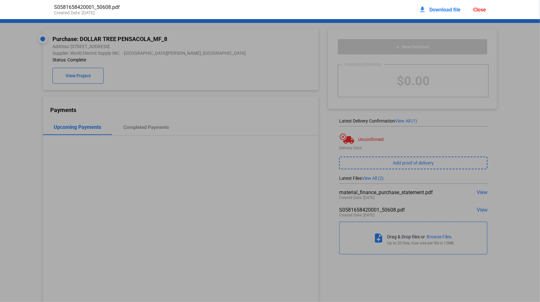
scroll to position [3, 0]
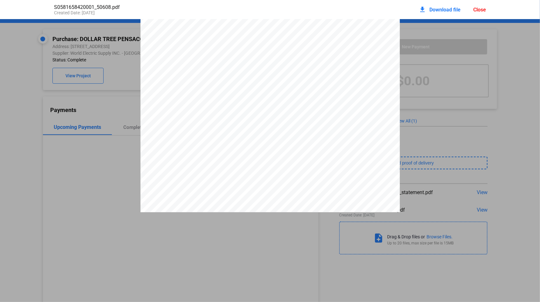
click at [478, 10] on div "Close" at bounding box center [479, 10] width 13 height 6
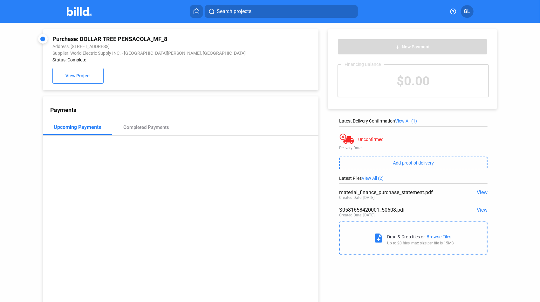
click at [243, 13] on span "Search projects" at bounding box center [234, 12] width 35 height 8
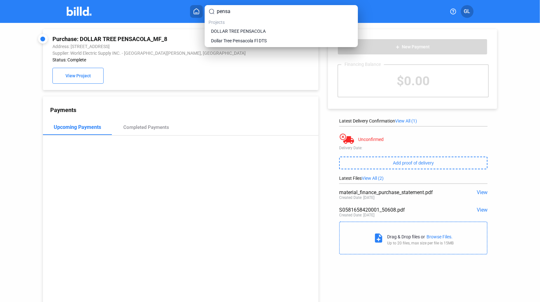
drag, startPoint x: 238, startPoint y: 13, endPoint x: 129, endPoint y: 8, distance: 109.4
click at [130, 10] on div "pensa Projects DOLLAR TREE PENSACOLA Dollar Tree Pensacola Fl DTS" at bounding box center [270, 151] width 540 height 302
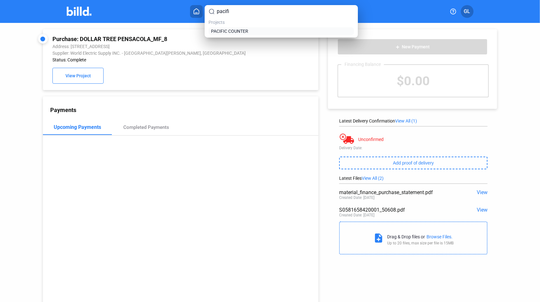
type input "pacifi"
click at [218, 34] on span "PACIFIC COUNTER" at bounding box center [229, 31] width 37 height 6
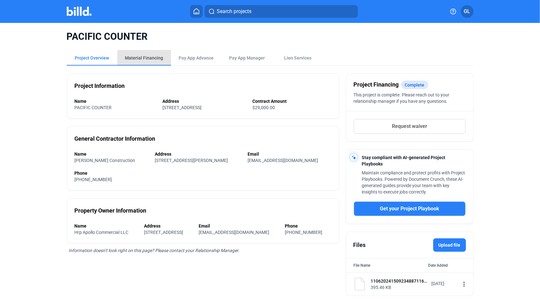
click at [158, 59] on div "Material Financing" at bounding box center [144, 58] width 38 height 6
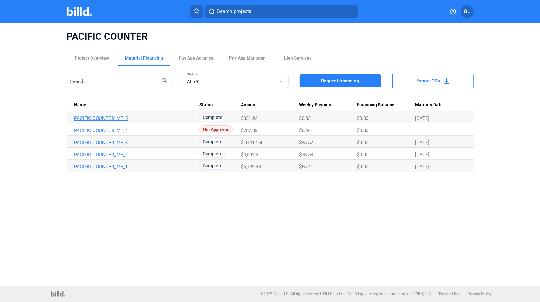
click at [112, 118] on link "PACIFIC COUNTER_MF_5" at bounding box center [135, 118] width 123 height 6
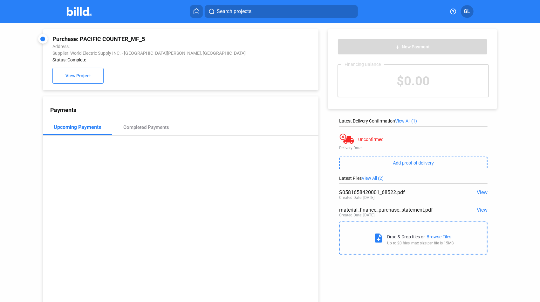
click at [477, 191] on span "View" at bounding box center [482, 192] width 11 height 6
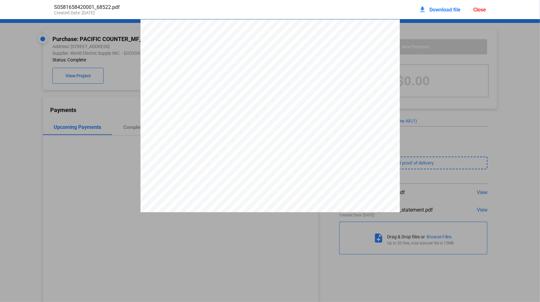
scroll to position [3, 0]
